Goal: Information Seeking & Learning: Learn about a topic

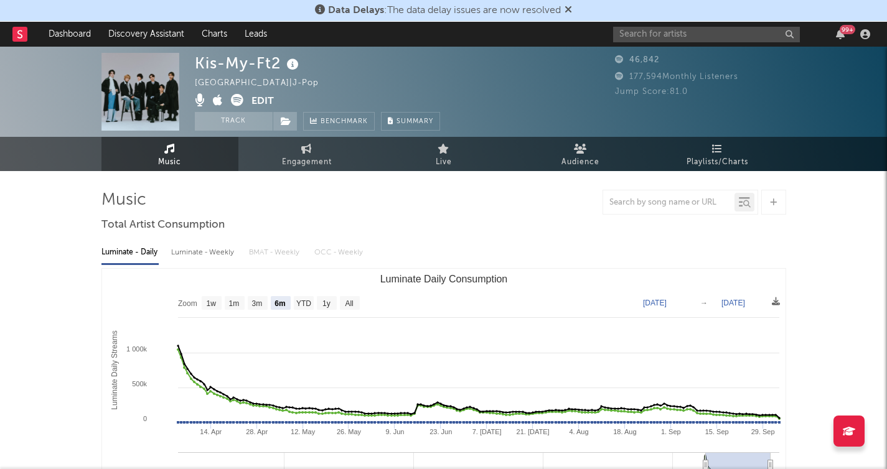
select select "6m"
click at [658, 32] on input "text" at bounding box center [706, 35] width 187 height 16
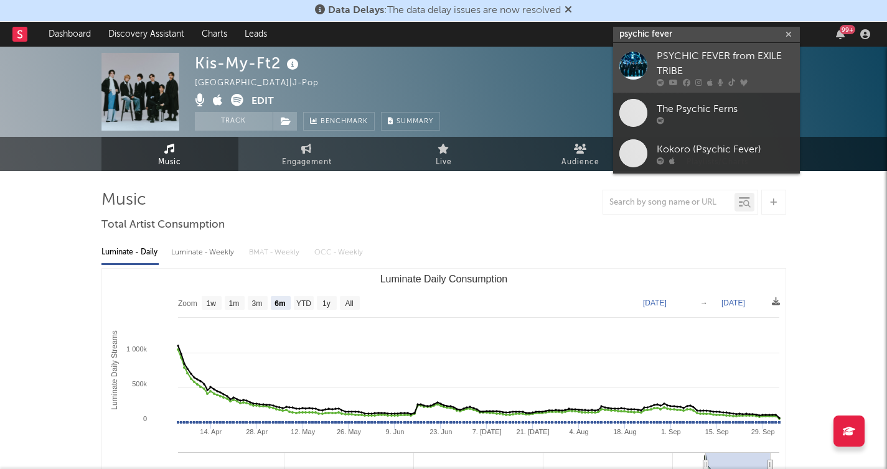
type input "psychic fever"
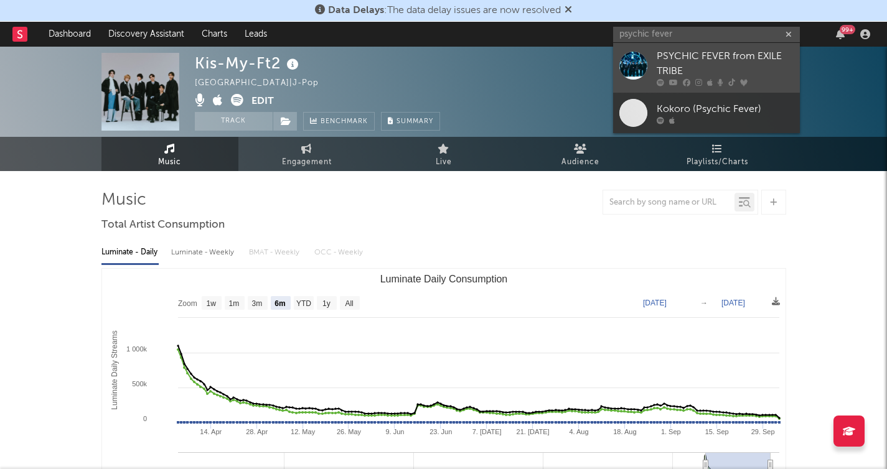
click at [736, 68] on div "PSYCHIC FEVER from EXILE TRIBE" at bounding box center [725, 64] width 137 height 30
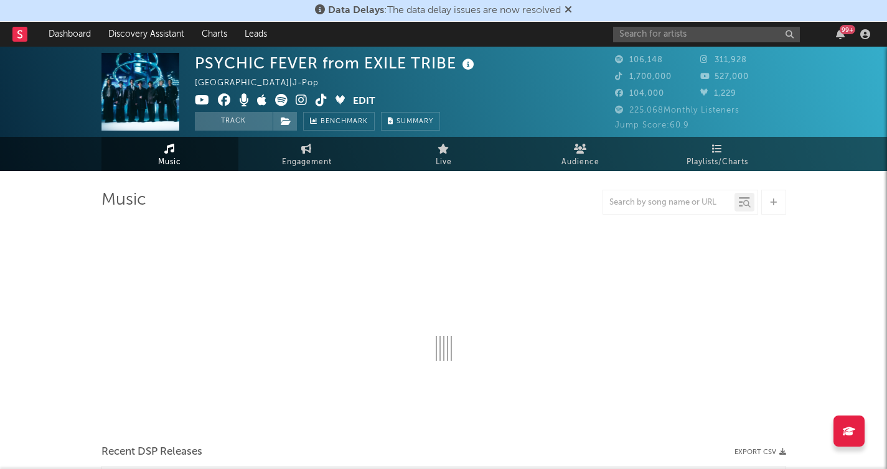
select select "6m"
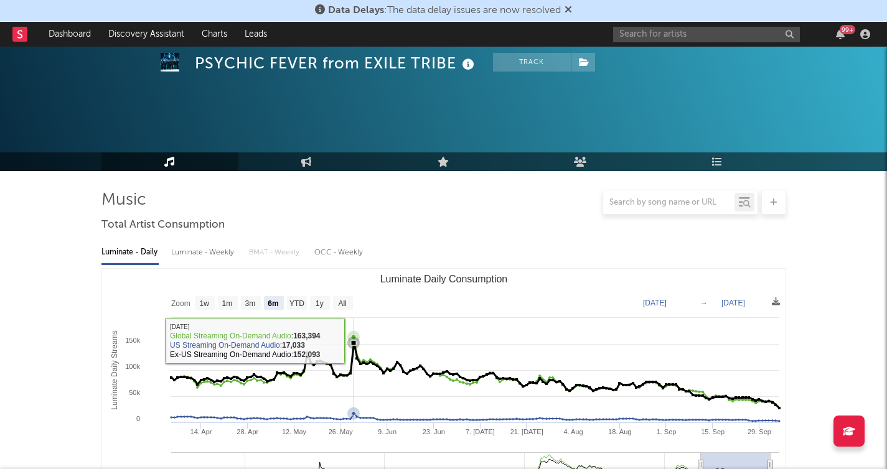
scroll to position [342, 0]
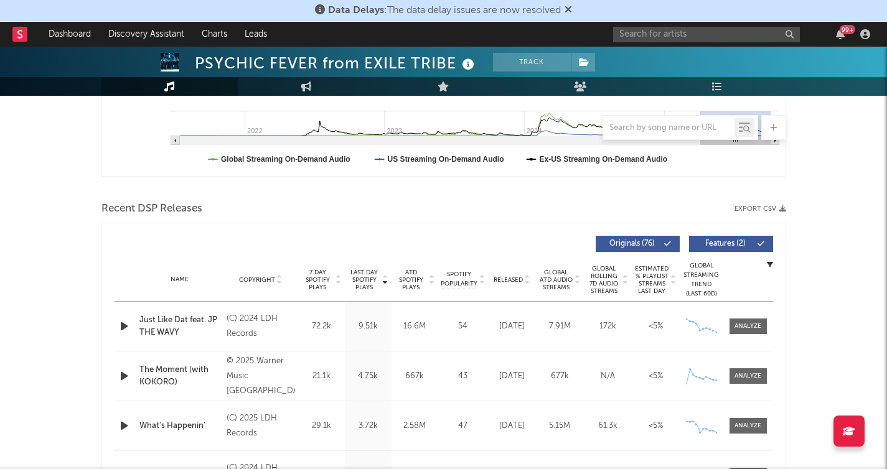
click at [340, 280] on icon at bounding box center [338, 282] width 6 height 5
click at [383, 283] on icon at bounding box center [385, 282] width 6 height 5
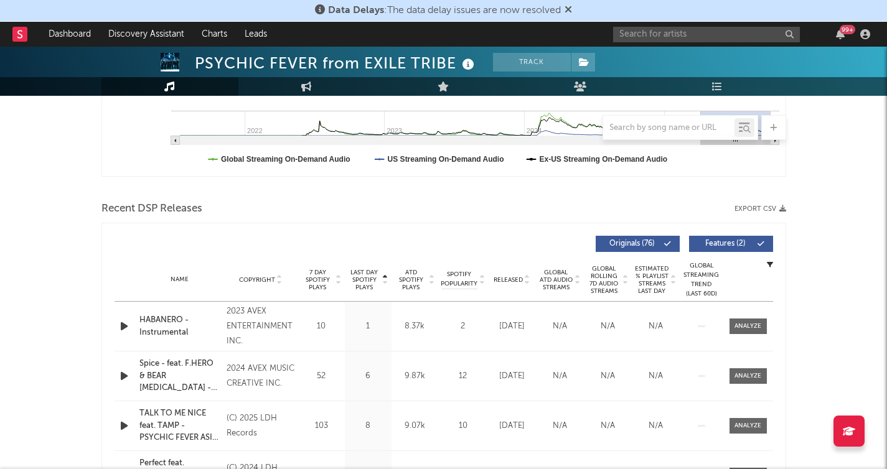
click at [388, 280] on div "Last Day Spotify Plays" at bounding box center [368, 280] width 47 height 22
click at [576, 283] on icon at bounding box center [577, 282] width 6 height 5
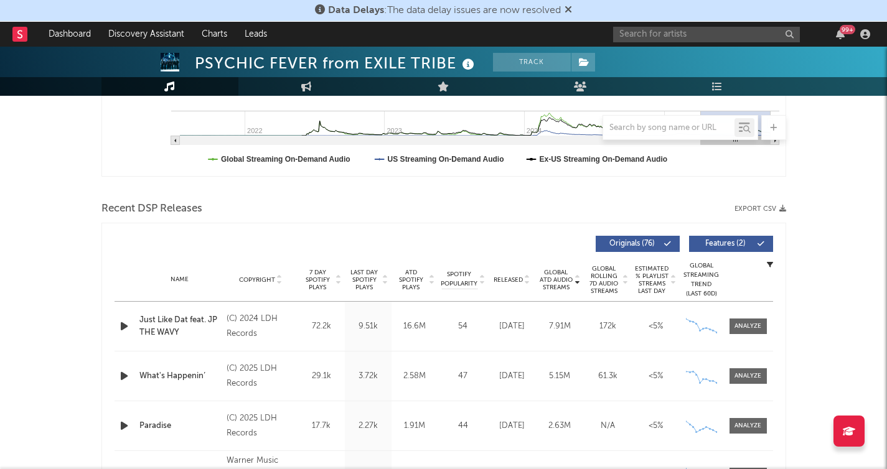
click at [521, 185] on div at bounding box center [443, 189] width 685 height 19
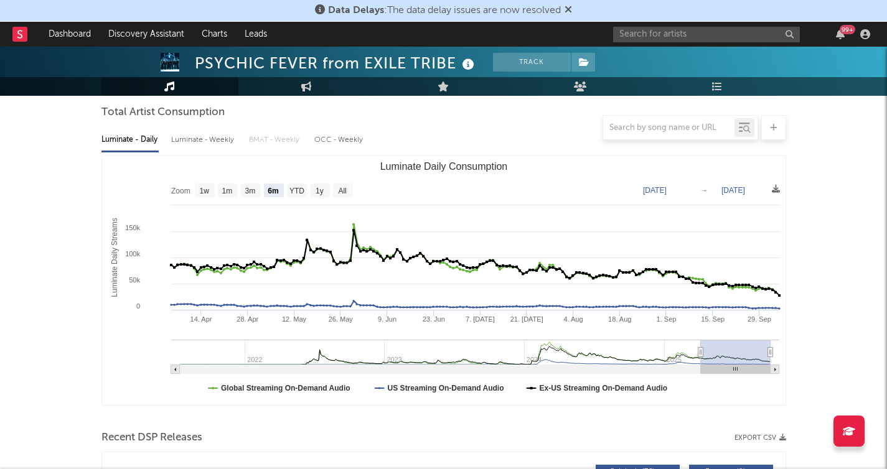
scroll to position [118, 0]
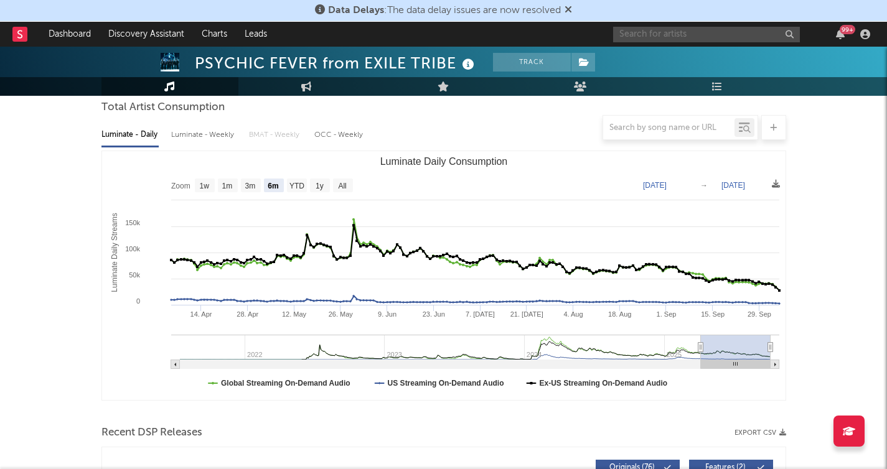
click at [649, 37] on input "text" at bounding box center [706, 35] width 187 height 16
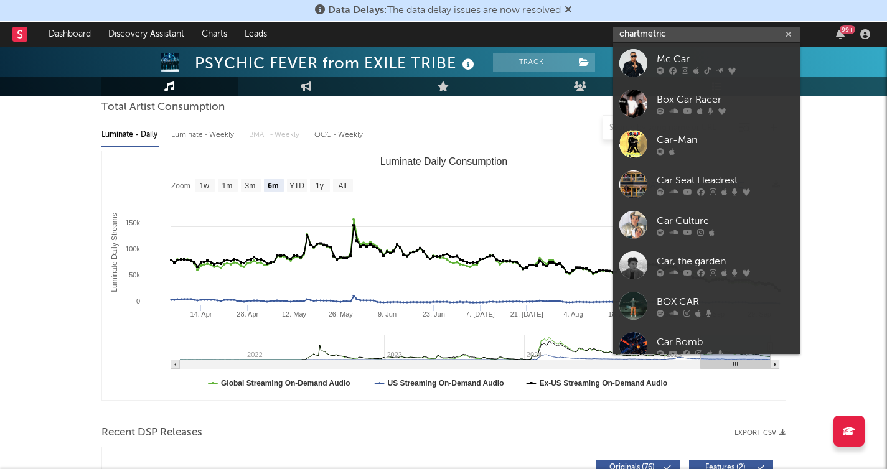
click at [692, 28] on input "chartmetric" at bounding box center [706, 35] width 187 height 16
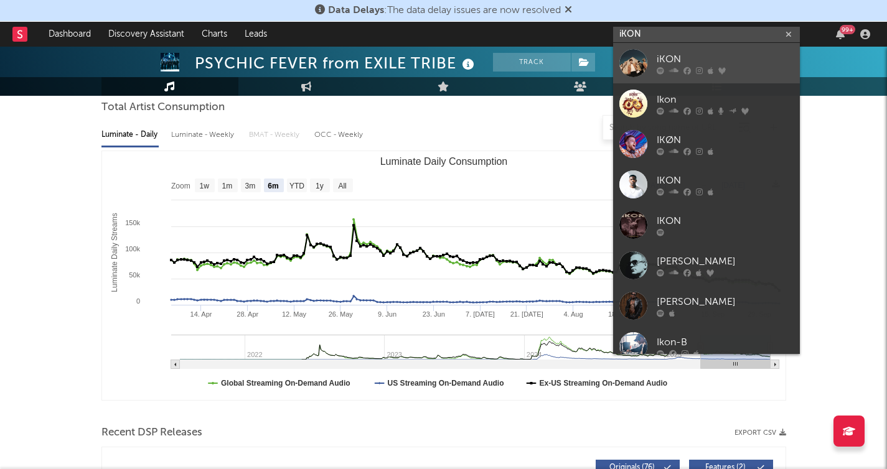
type input "iKON"
click at [724, 49] on link "iKON" at bounding box center [706, 63] width 187 height 40
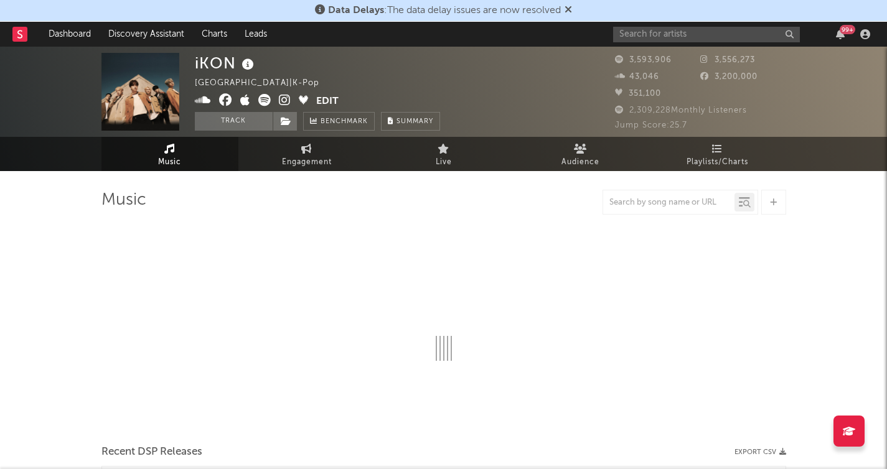
select select "6m"
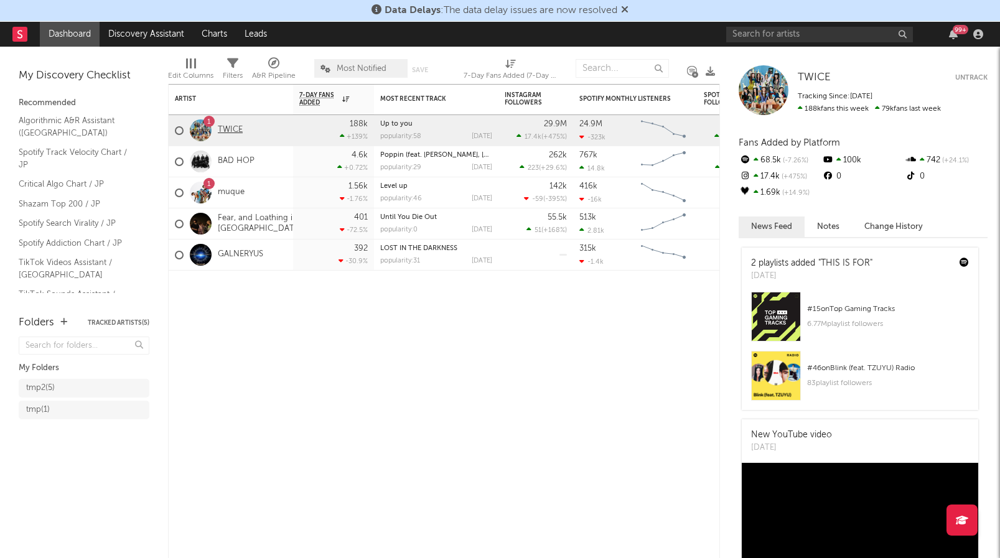
click at [228, 131] on link "TWICE" at bounding box center [230, 130] width 25 height 11
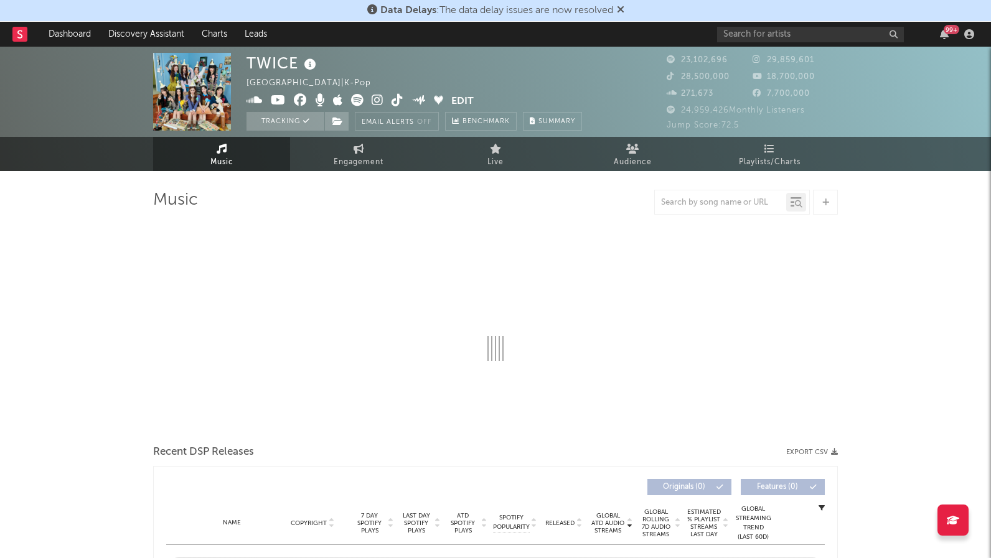
select select "6m"
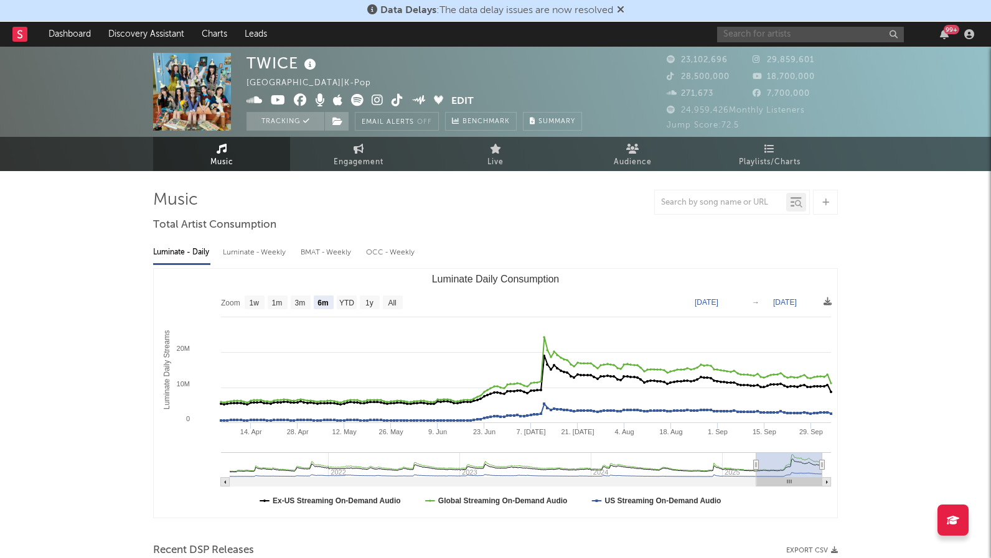
click at [731, 37] on input "text" at bounding box center [810, 35] width 187 height 16
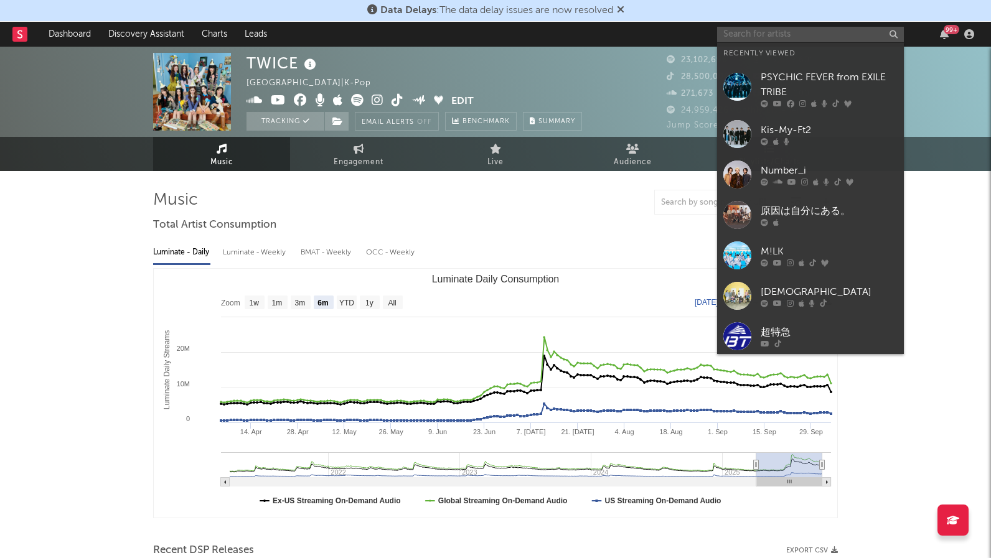
paste input "SEVENTEEN"
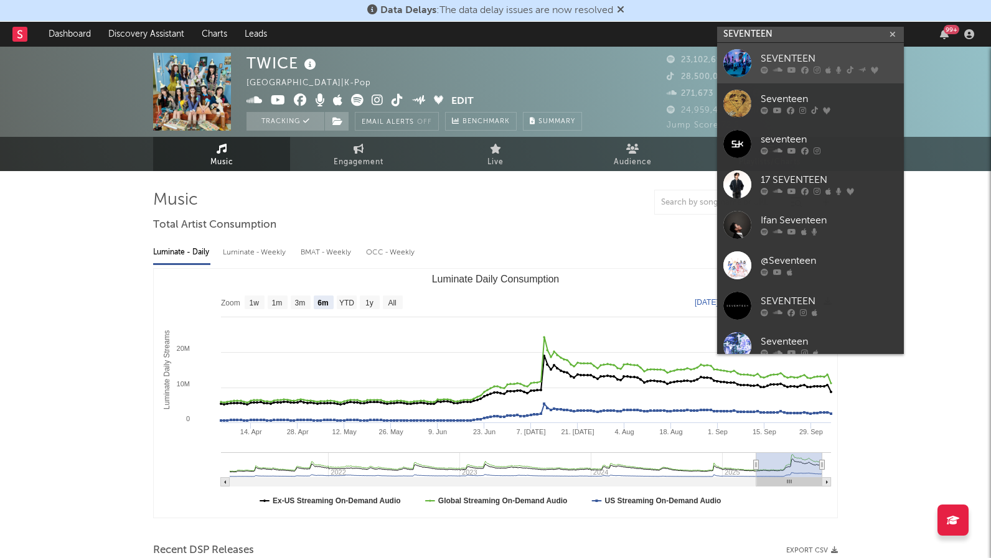
type input "SEVENTEEN"
click at [828, 56] on div "SEVENTEEN" at bounding box center [828, 59] width 137 height 15
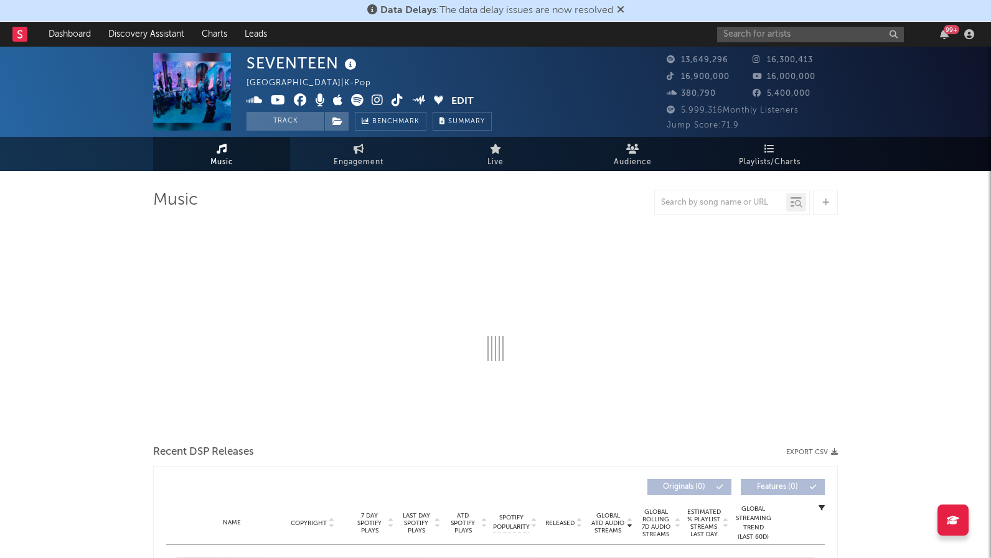
select select "6m"
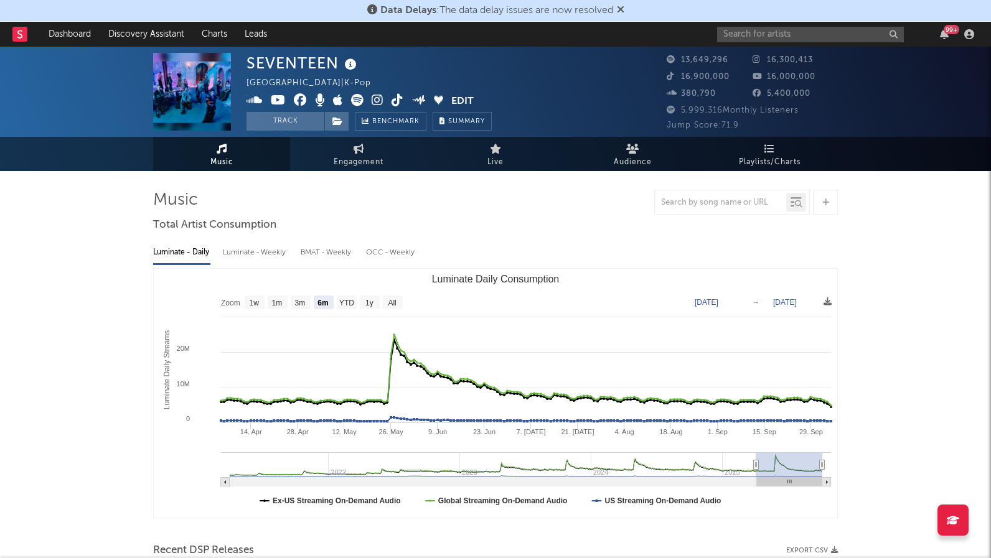
click at [765, 42] on div "99 +" at bounding box center [847, 34] width 261 height 25
click at [777, 36] on input "text" at bounding box center [810, 35] width 187 height 16
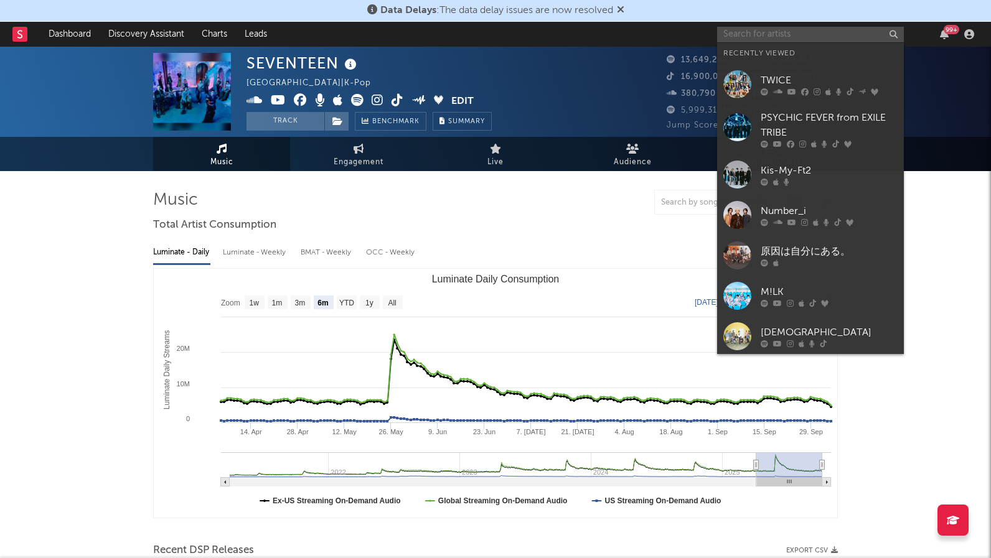
paste input "NCT"
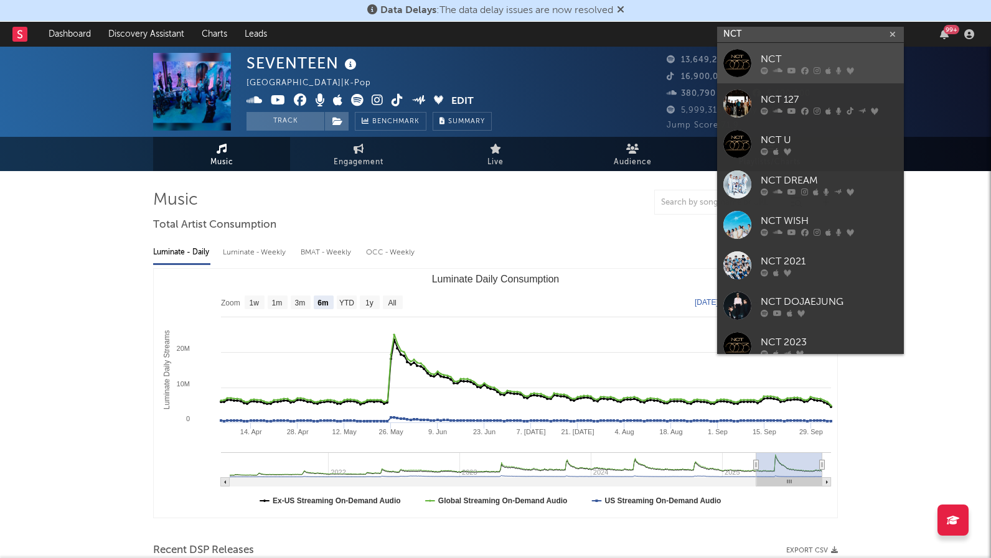
type input "NCT"
click at [845, 49] on link "NCT" at bounding box center [810, 63] width 187 height 40
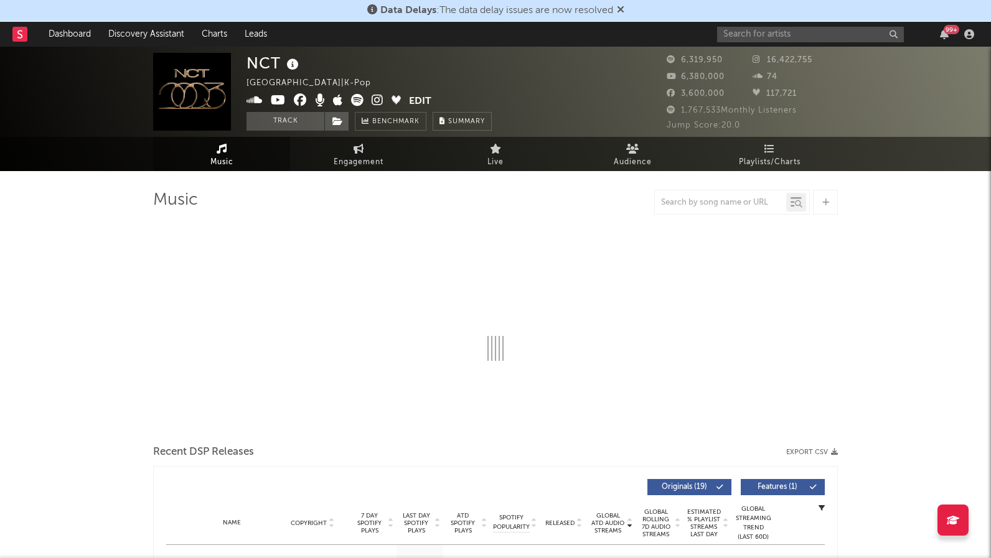
select select "6m"
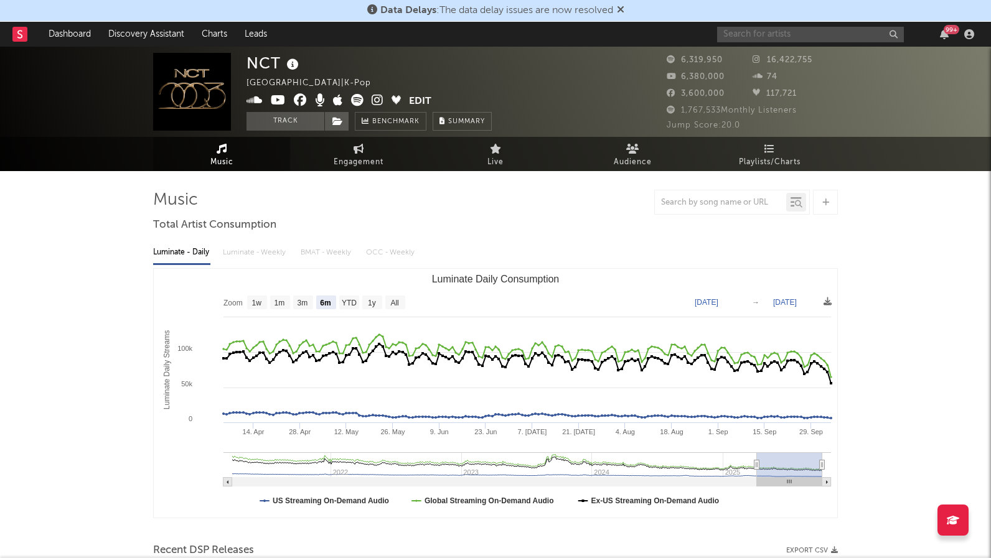
click at [760, 32] on input "text" at bounding box center [810, 35] width 187 height 16
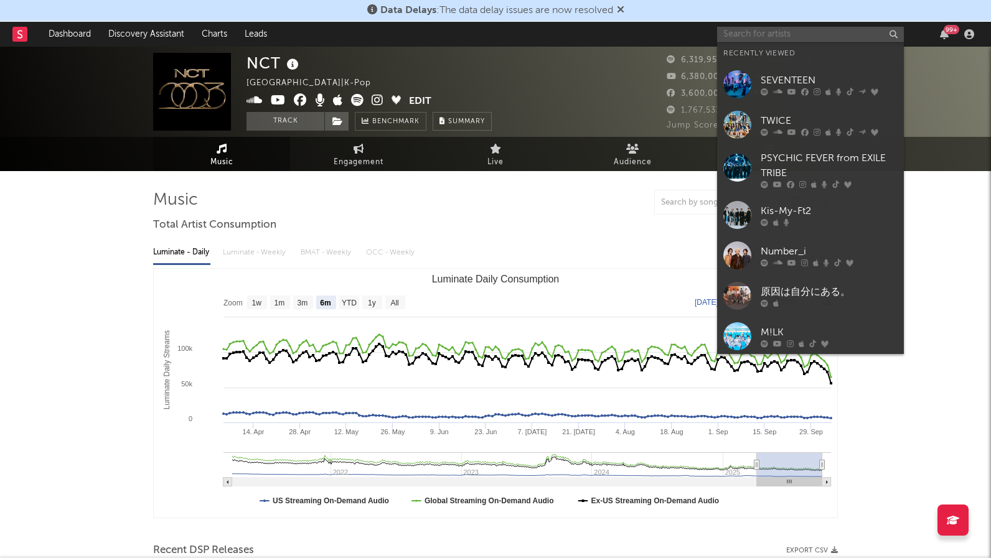
paste input "NCT WISH"
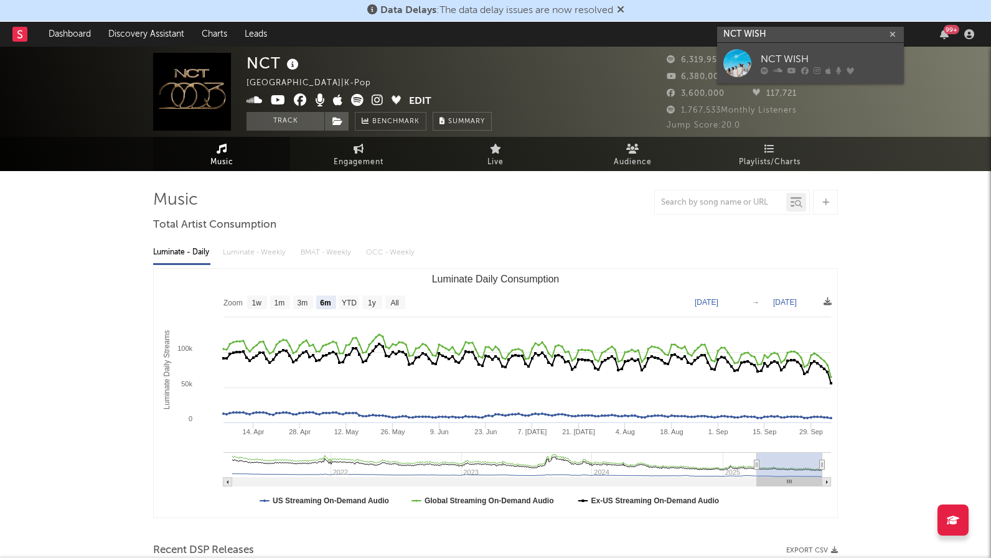
type input "NCT WISH"
click at [843, 58] on div "NCT WISH" at bounding box center [828, 59] width 137 height 15
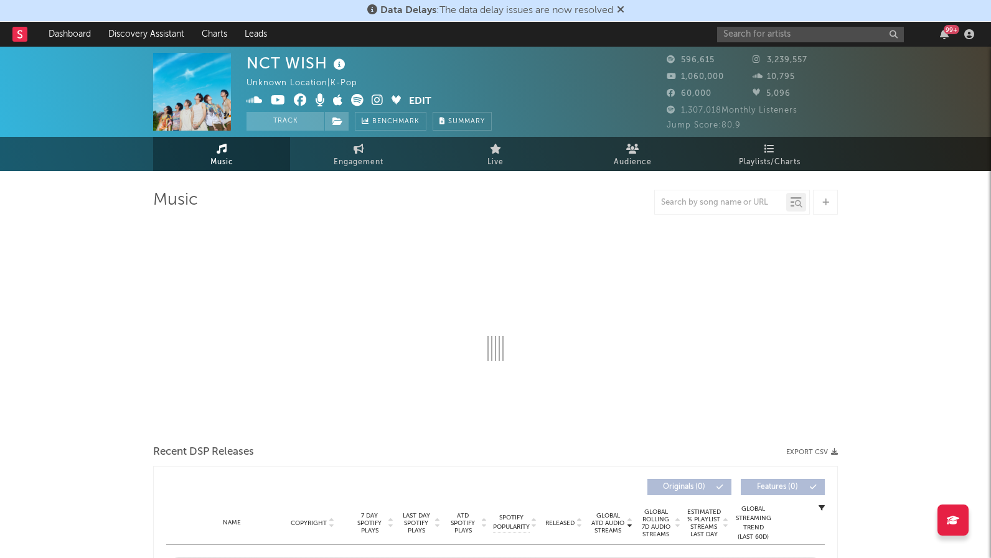
select select "6m"
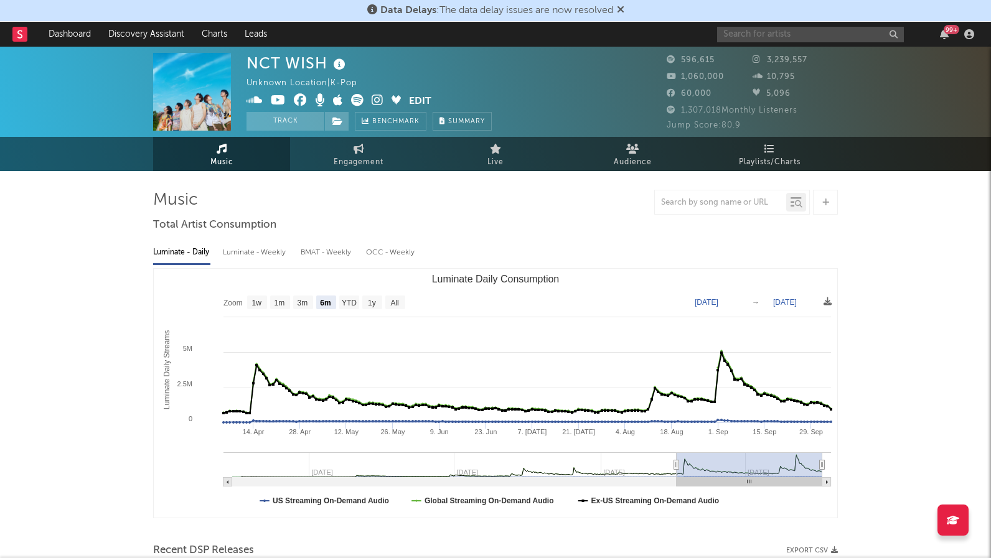
click at [732, 40] on input "text" at bounding box center [810, 35] width 187 height 16
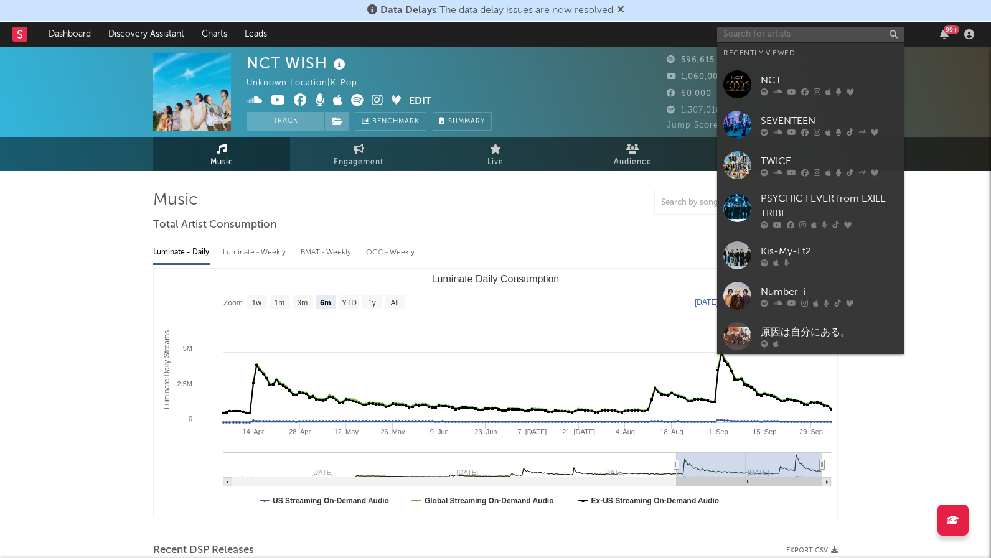
paste input "SHINee"
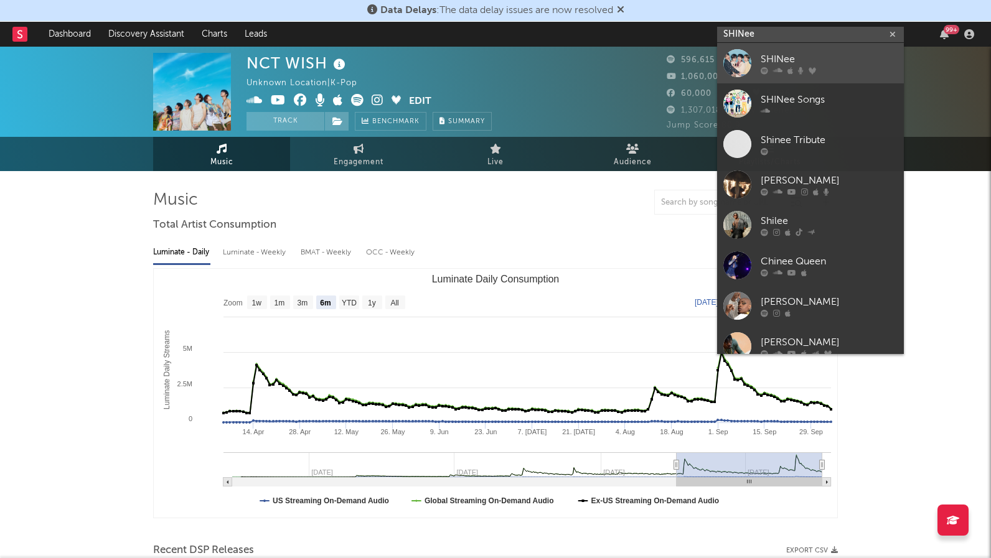
type input "SHINee"
click at [848, 58] on div "SHINee" at bounding box center [828, 59] width 137 height 15
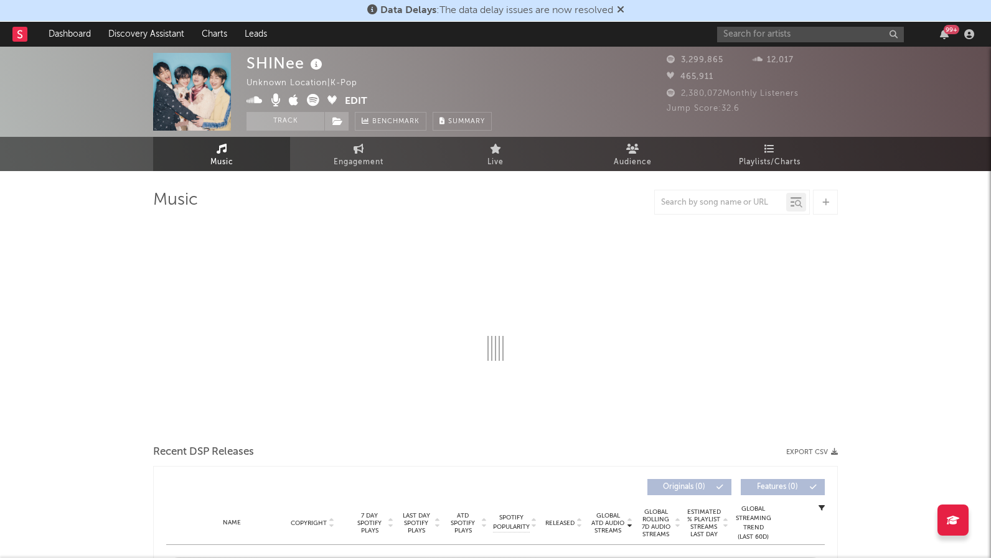
select select "6m"
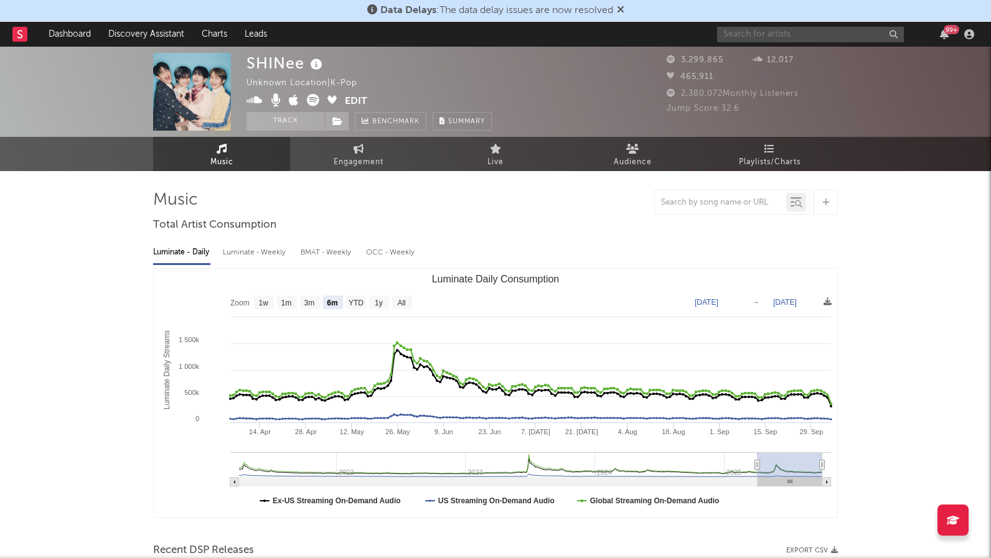
click at [777, 39] on input "text" at bounding box center [810, 35] width 187 height 16
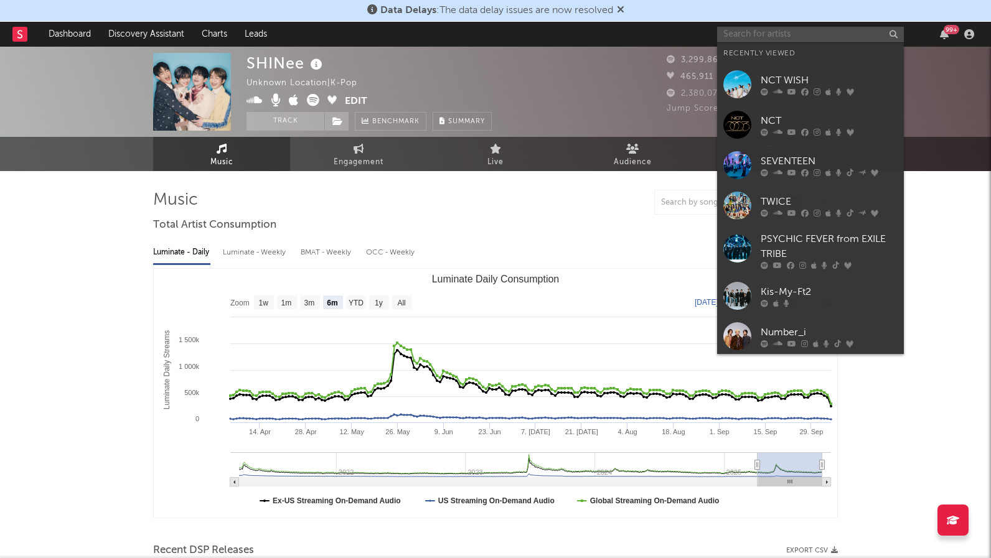
click at [777, 39] on input "text" at bounding box center [810, 35] width 187 height 16
paste input "ZEROBASEONE"
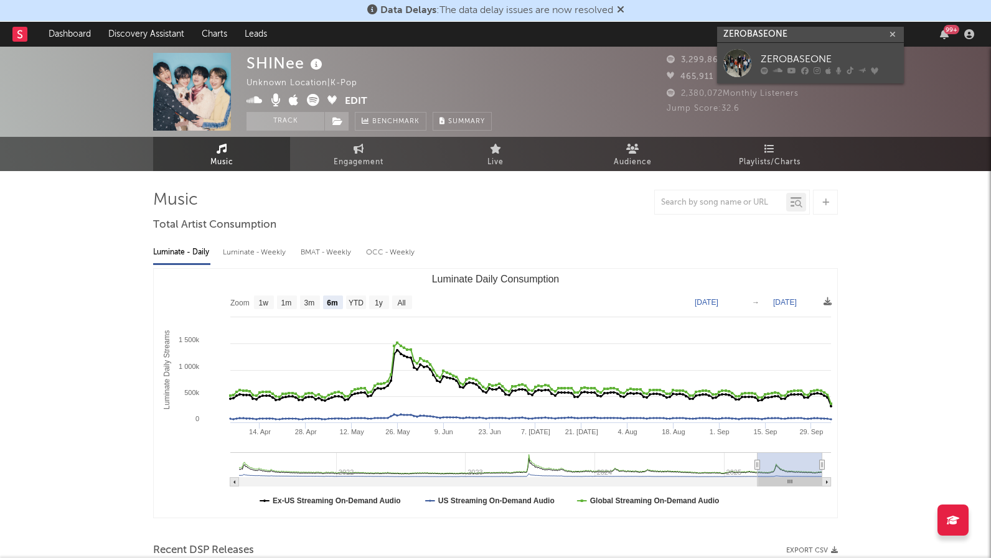
type input "ZEROBASEONE"
click at [828, 60] on div "ZEROBASEONE" at bounding box center [828, 59] width 137 height 15
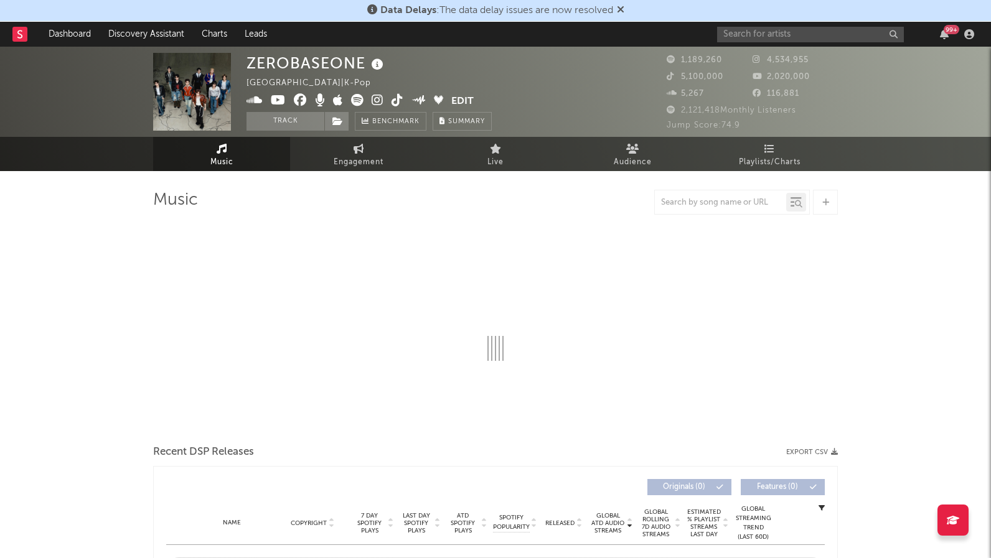
select select "6m"
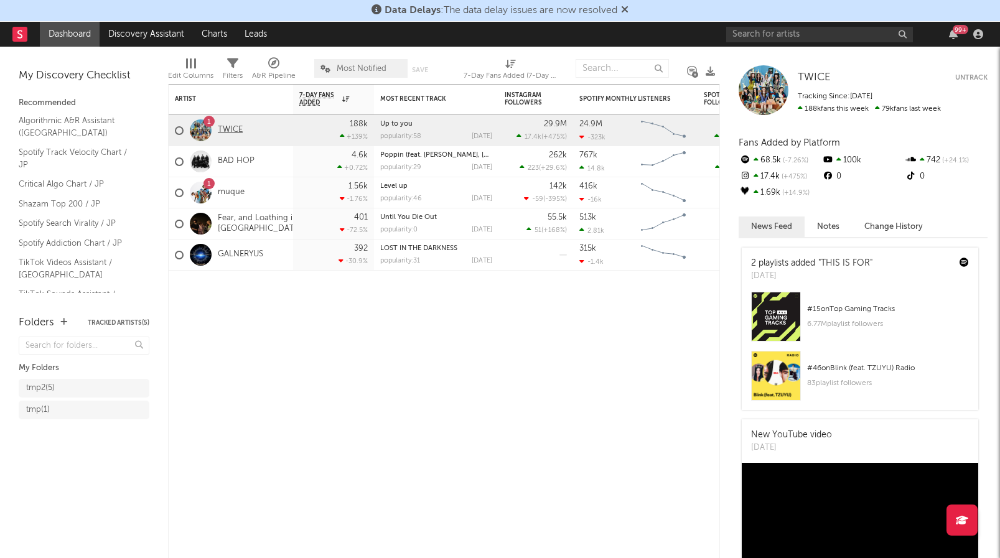
click at [233, 132] on link "TWICE" at bounding box center [230, 130] width 25 height 11
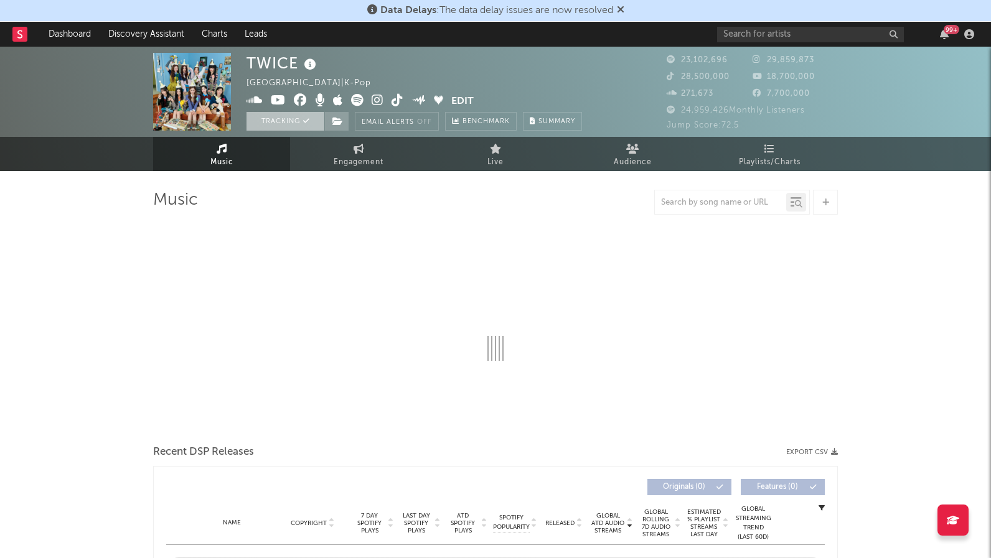
select select "6m"
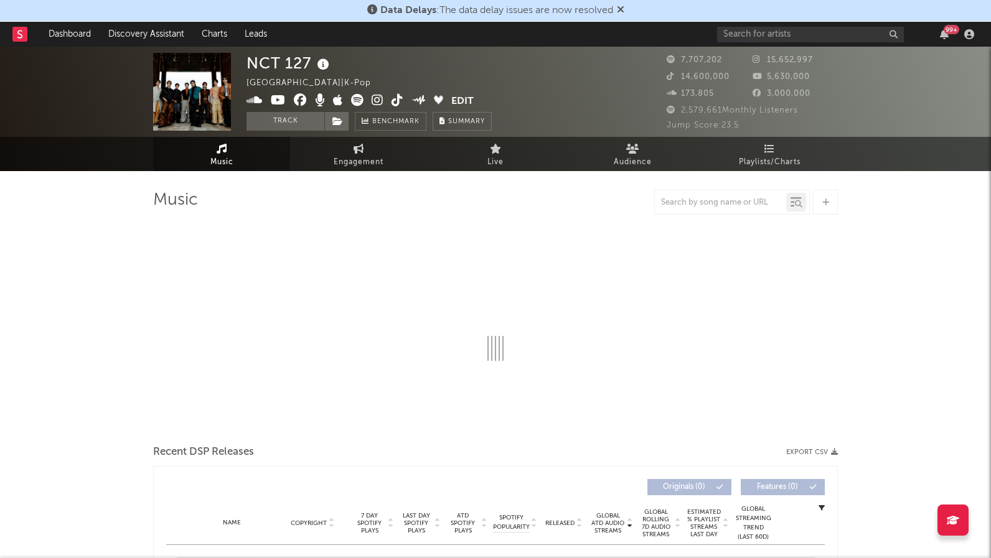
select select "6m"
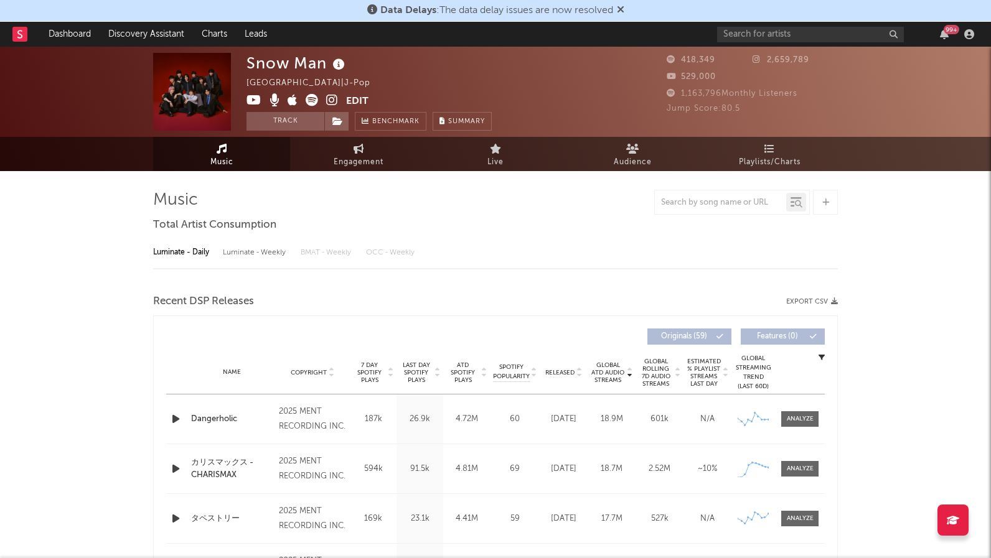
select select "6m"
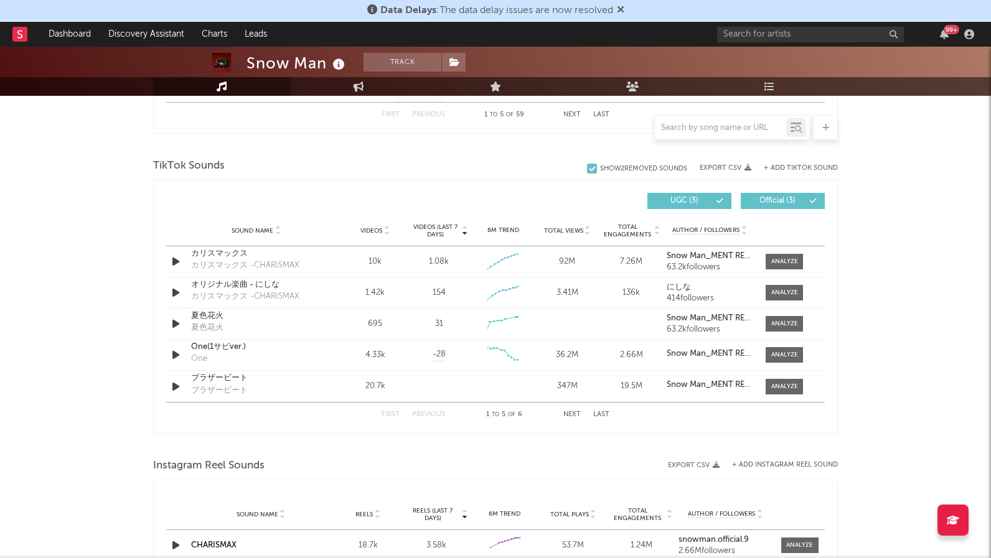
scroll to position [791, 0]
click at [385, 231] on icon at bounding box center [386, 232] width 6 height 5
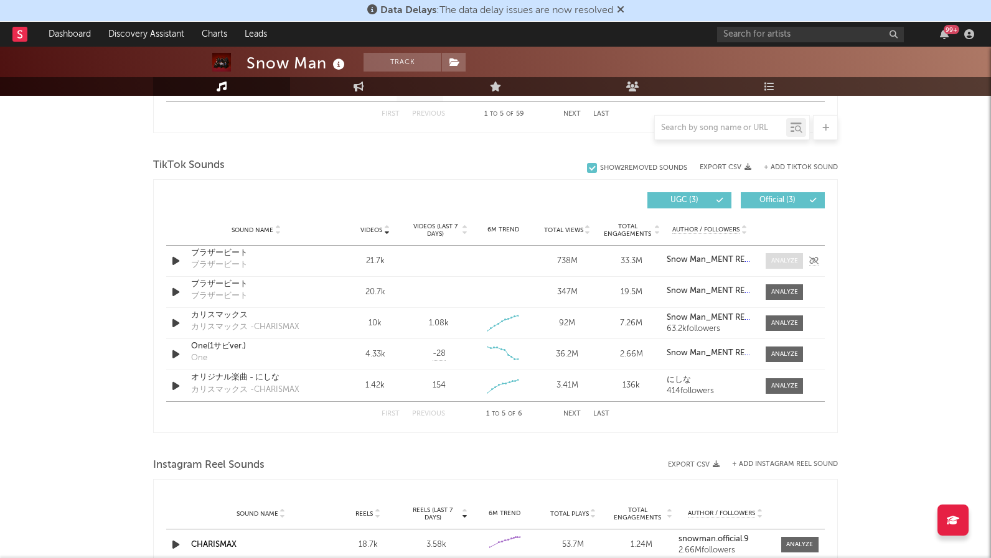
click at [791, 260] on div at bounding box center [784, 260] width 27 height 9
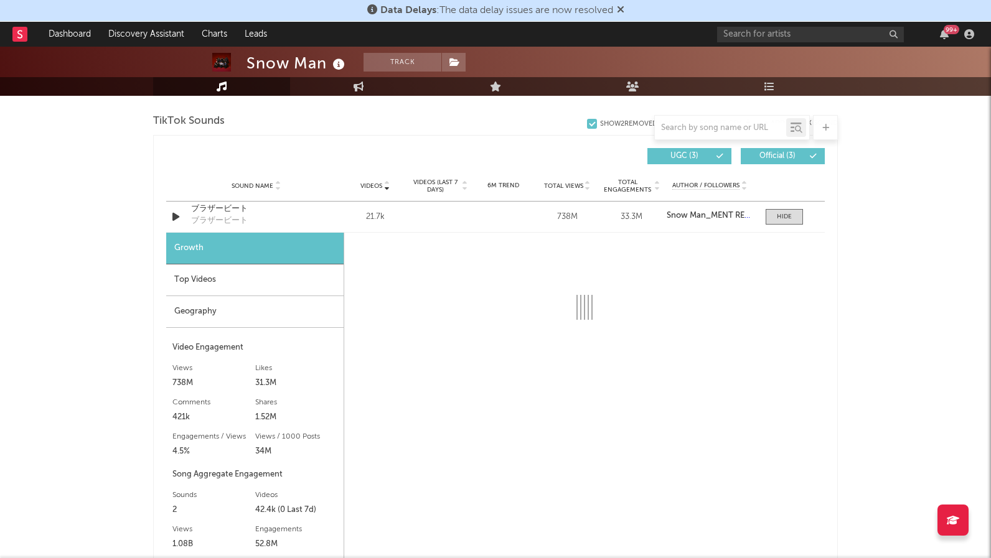
scroll to position [836, 0]
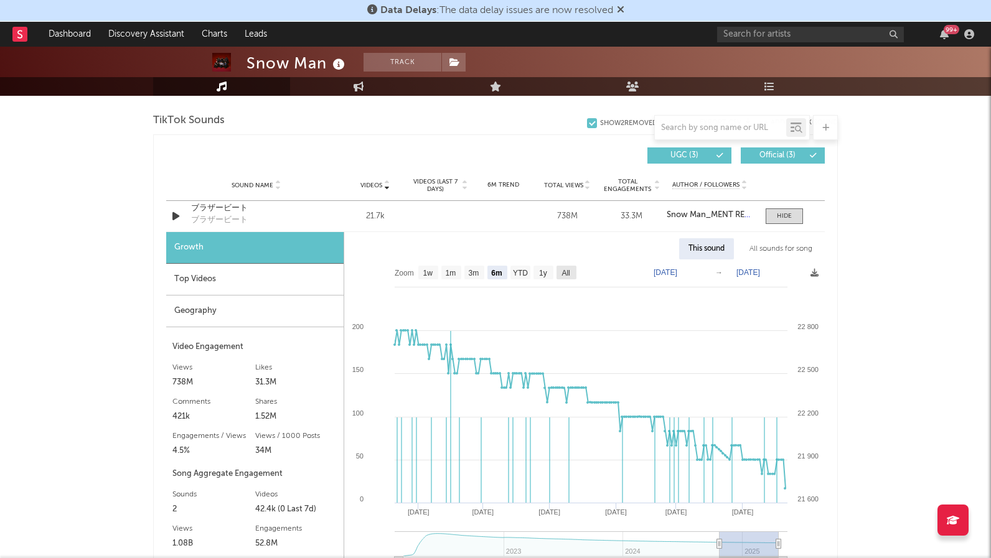
click at [568, 271] on text "All" at bounding box center [565, 273] width 8 height 9
select select "All"
type input "2022-02-01"
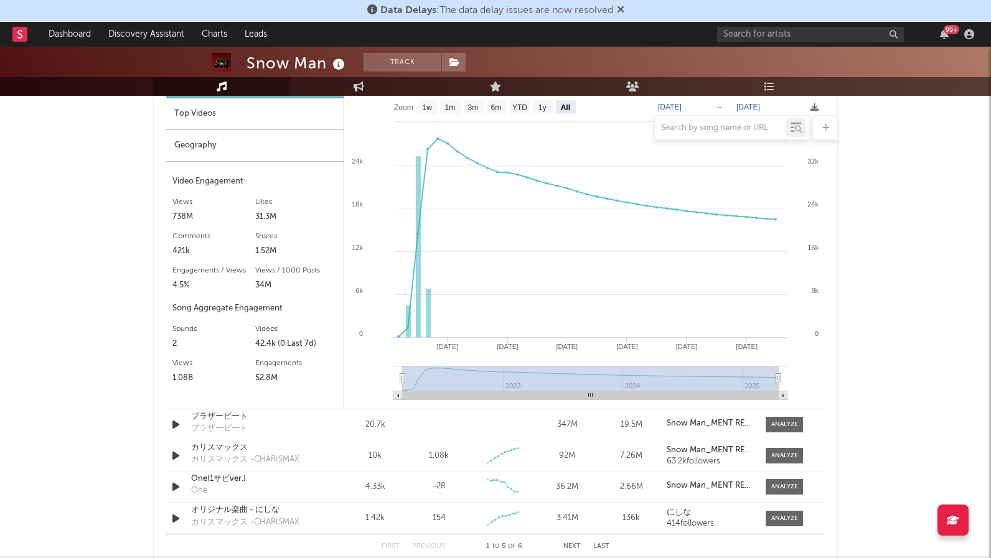
scroll to position [1004, 0]
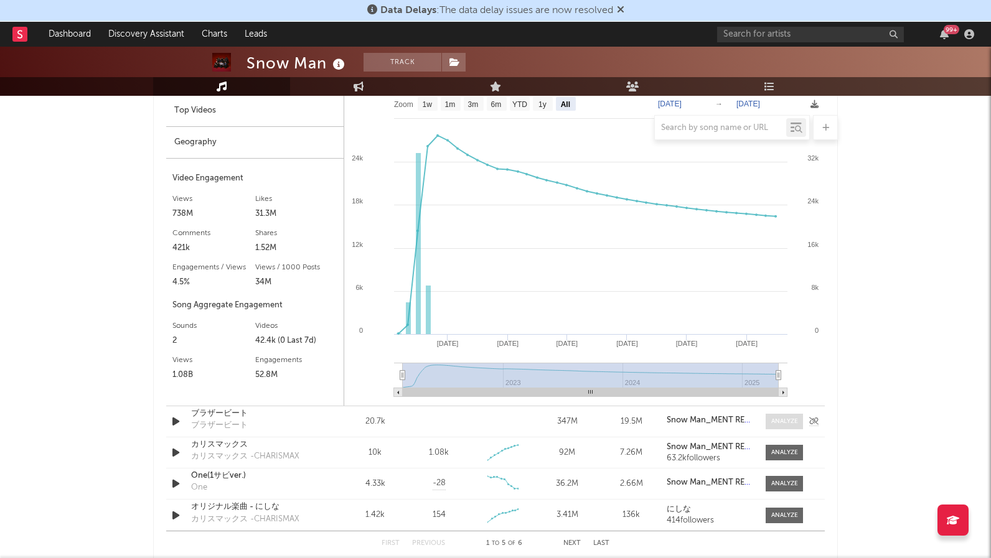
click at [782, 421] on div at bounding box center [784, 421] width 27 height 9
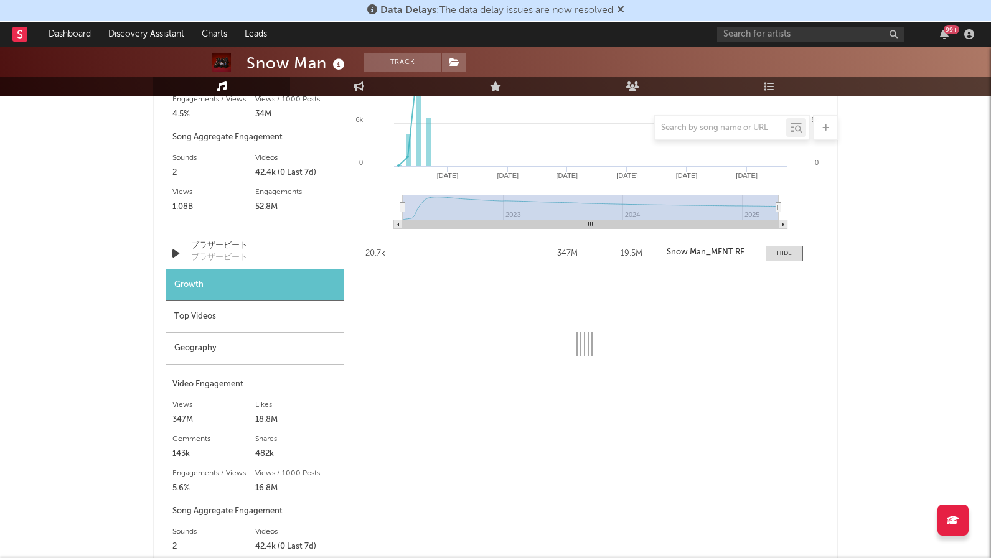
scroll to position [1200, 0]
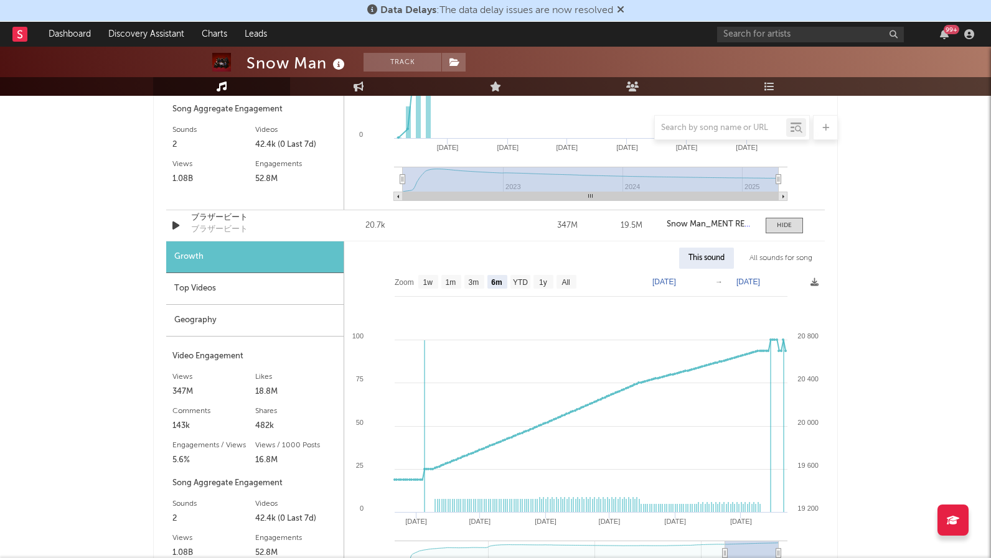
click at [566, 279] on text "All" at bounding box center [565, 282] width 8 height 9
select select "All"
type input "2022-03-01"
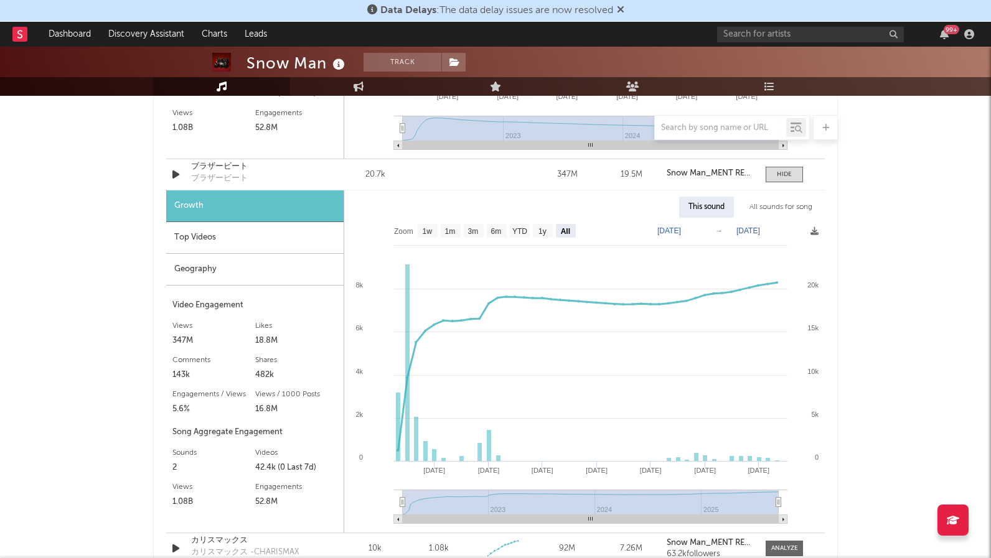
scroll to position [1250, 0]
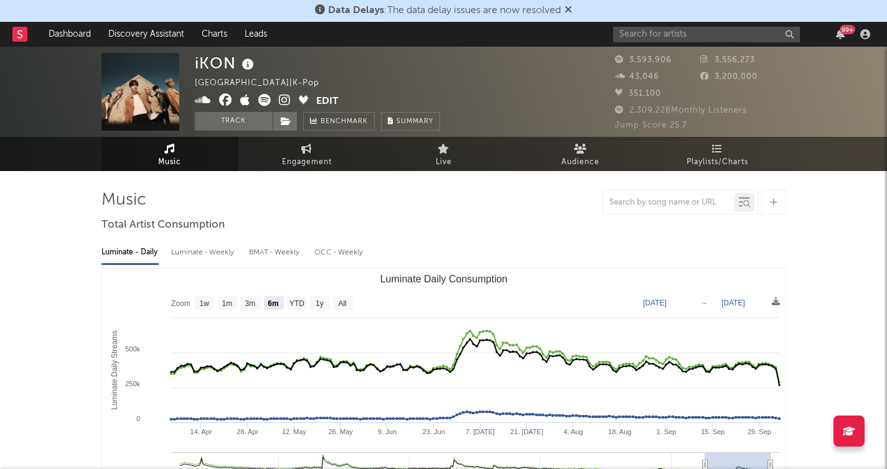
select select "6m"
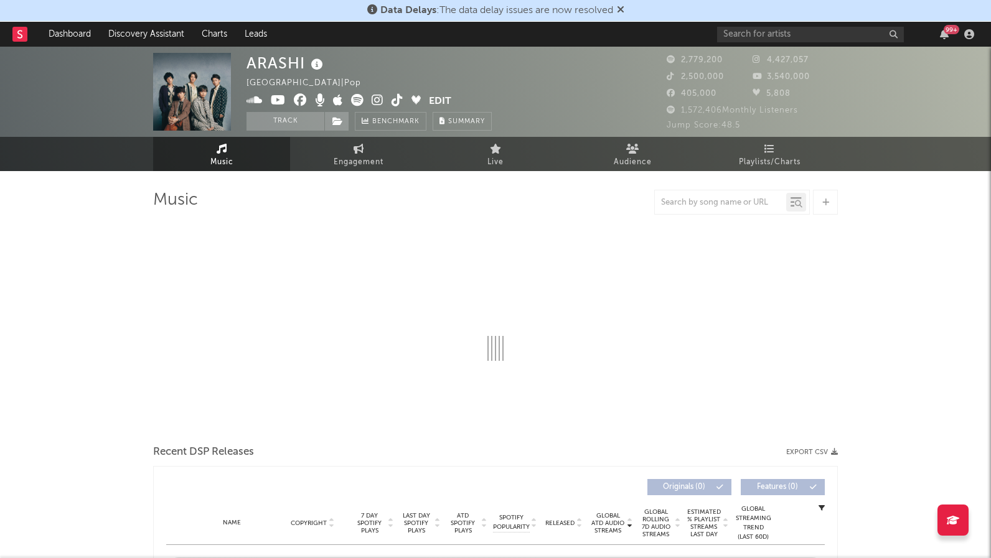
select select "6m"
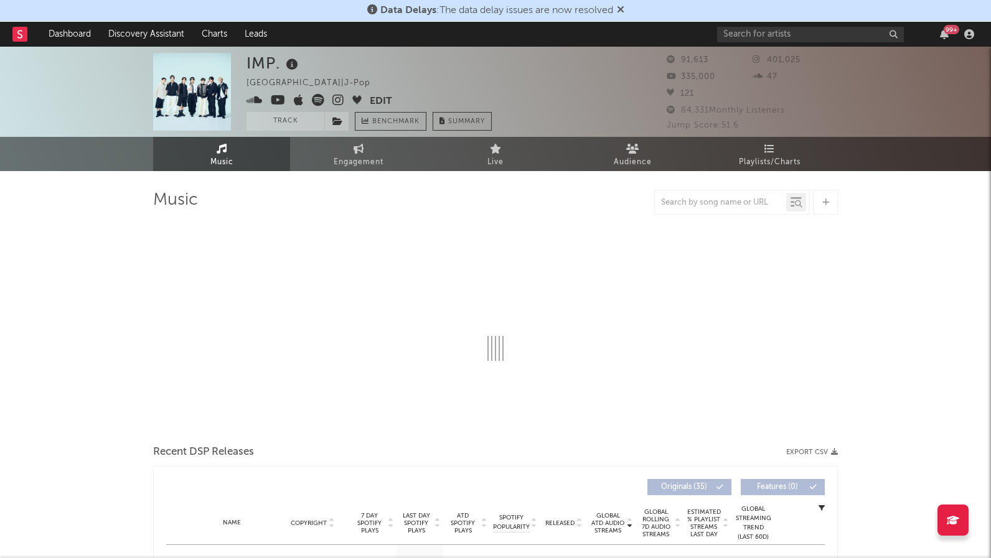
select select "6m"
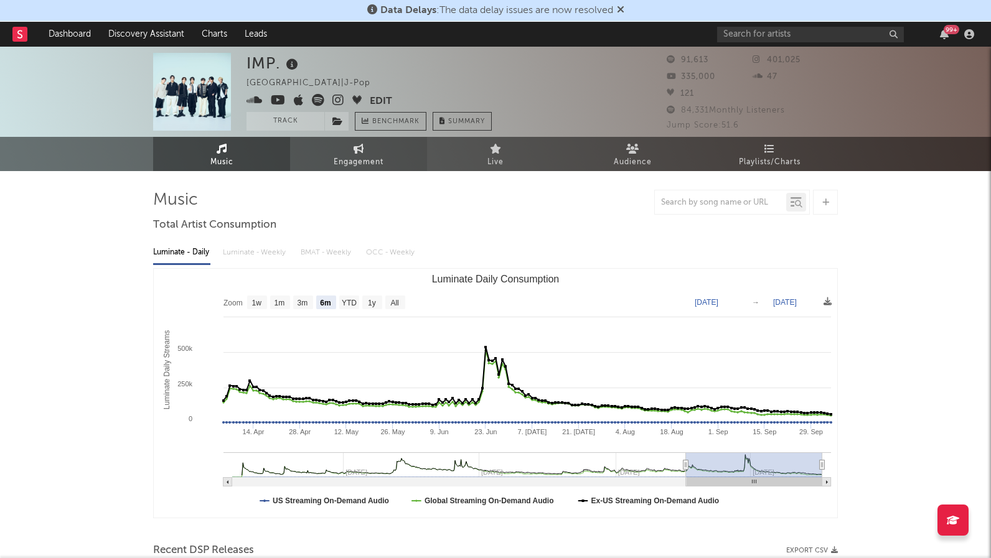
click at [363, 149] on icon at bounding box center [358, 149] width 11 height 10
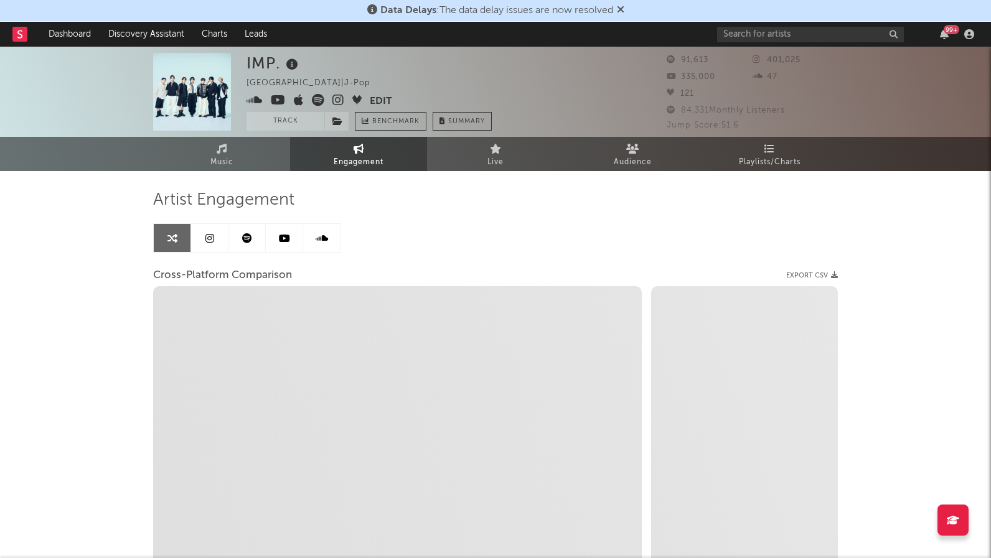
select select "1w"
select select "1m"
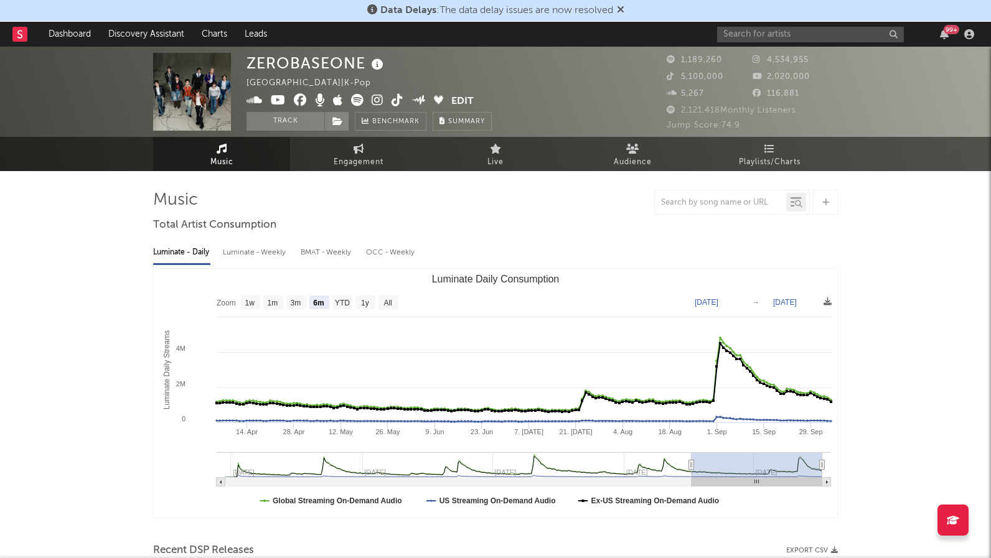
select select "6m"
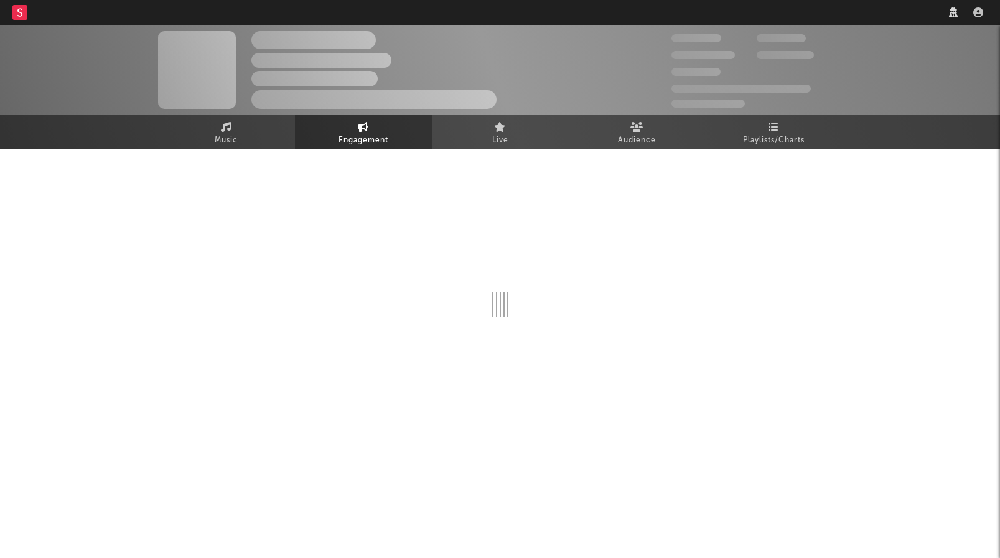
select select "1w"
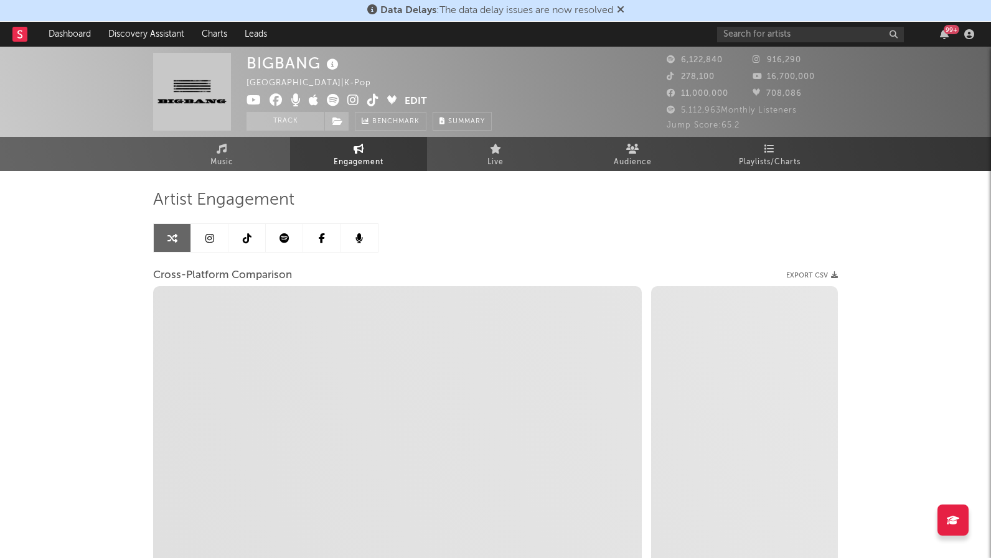
select select "1m"
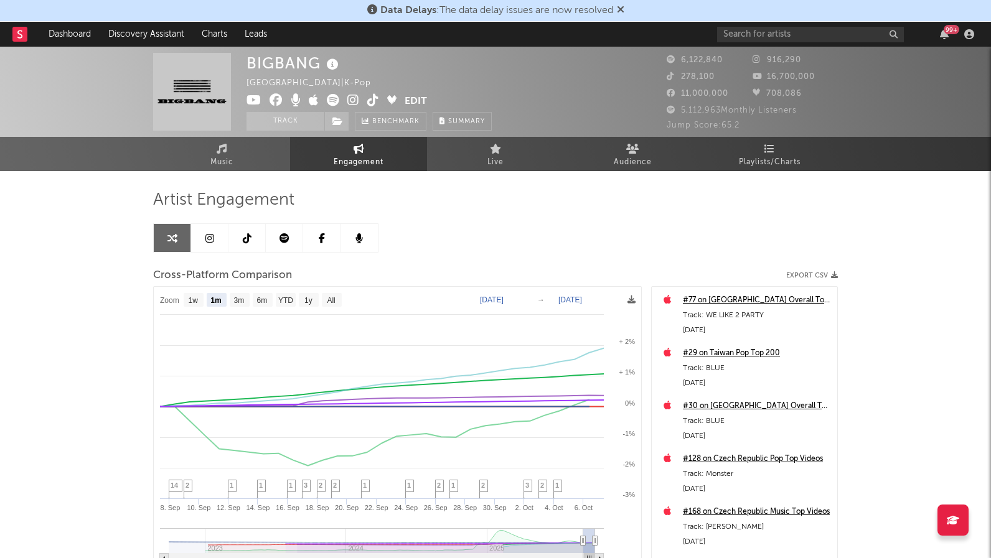
select select "1m"
